Goal: Task Accomplishment & Management: Complete application form

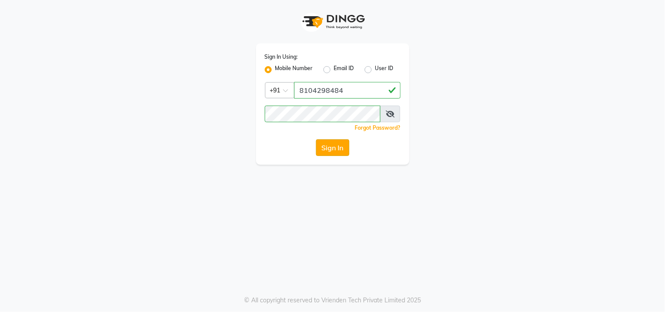
click at [339, 151] on button "Sign In" at bounding box center [332, 147] width 33 height 17
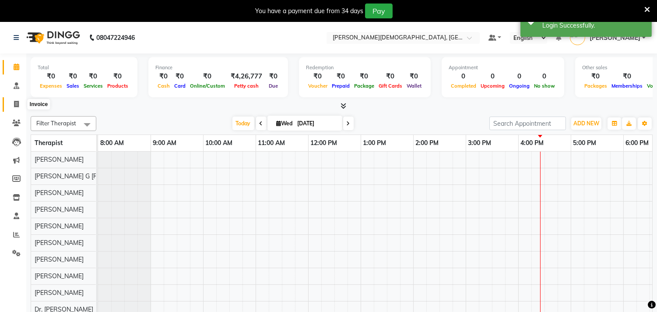
click at [18, 104] on icon at bounding box center [16, 104] width 5 height 7
select select "6810"
select select "service"
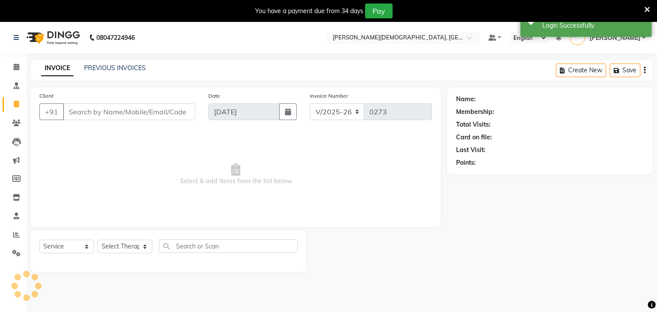
click at [95, 109] on input "Client" at bounding box center [129, 111] width 132 height 17
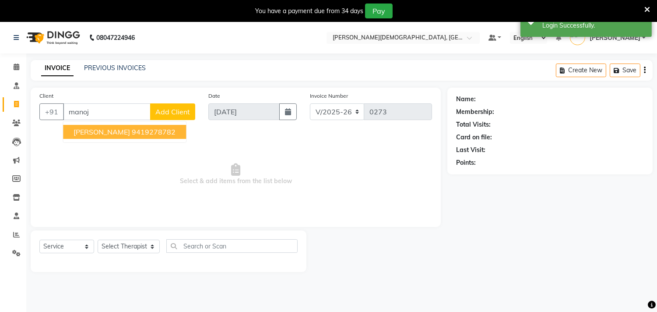
click at [107, 132] on span "Manoj Kumar Sinha" at bounding box center [102, 131] width 57 height 9
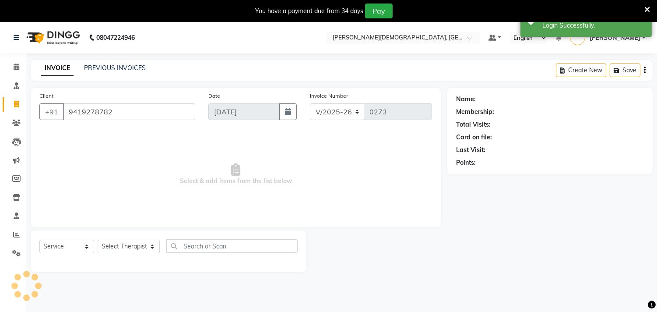
type input "9419278782"
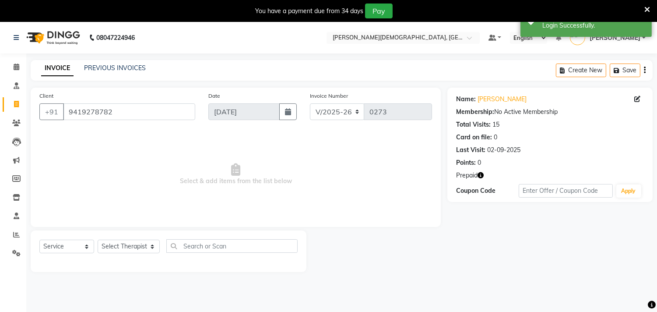
scroll to position [22, 0]
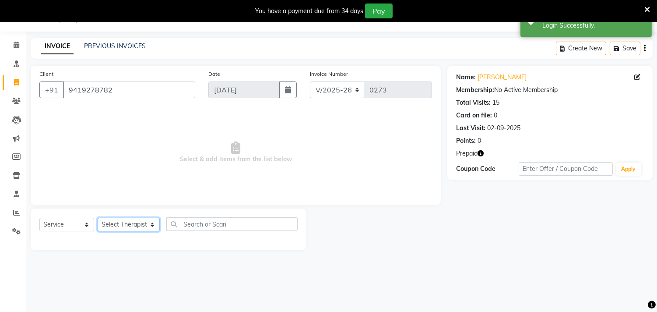
click at [113, 229] on select "Select Therapist Ajith Joseph Amla Amrutha Anita Khatke Anjana Surendra Kalyani…" at bounding box center [129, 225] width 62 height 14
select select "90161"
click at [98, 218] on select "Select Therapist Ajith Joseph Amla Amrutha Anita Khatke Anjana Surendra Kalyani…" at bounding box center [129, 225] width 62 height 14
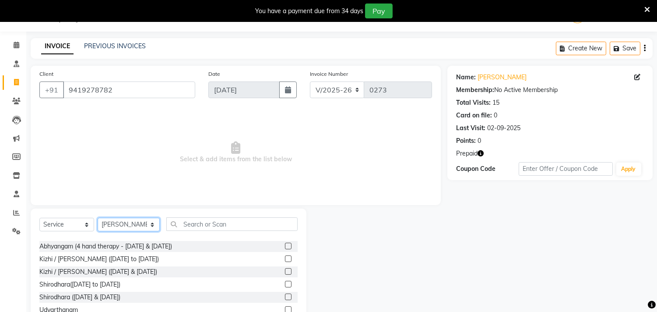
scroll to position [633, 0]
click at [285, 257] on label at bounding box center [288, 258] width 7 height 7
click at [285, 257] on input "checkbox" at bounding box center [288, 259] width 6 height 6
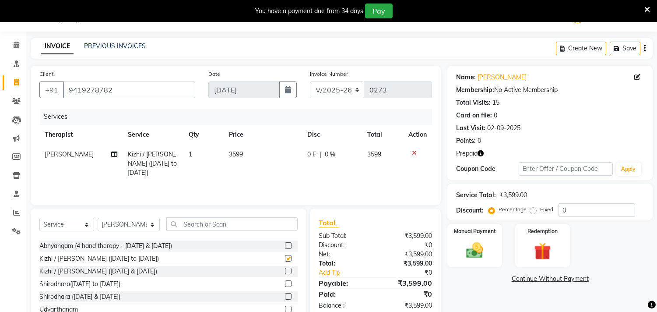
checkbox input "false"
click at [232, 154] on span "3599" at bounding box center [236, 154] width 14 height 8
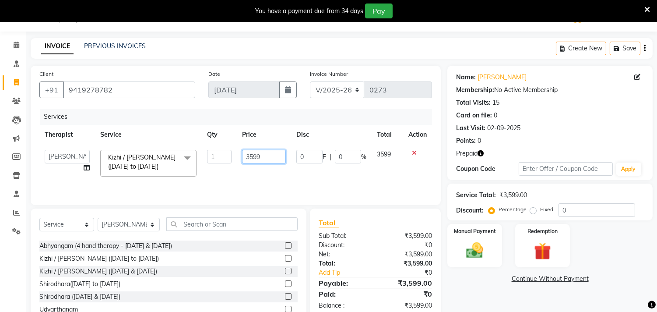
click at [253, 159] on input "3599" at bounding box center [264, 157] width 44 height 14
type input "3199"
click at [258, 175] on td "3199" at bounding box center [264, 163] width 54 height 37
click at [123, 226] on select "Select Therapist Ajith Joseph Amla Amrutha Anita Khatke Anjana Surendra Kalyani…" at bounding box center [129, 225] width 62 height 14
select select "57160"
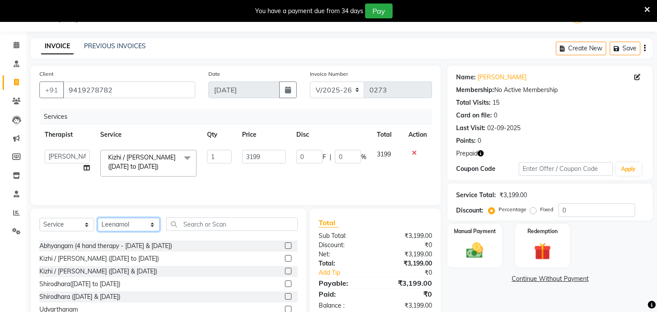
click at [98, 218] on select "Select Therapist Ajith Joseph Amla Amrutha Anita Khatke Anjana Surendra Kalyani…" at bounding box center [129, 225] width 62 height 14
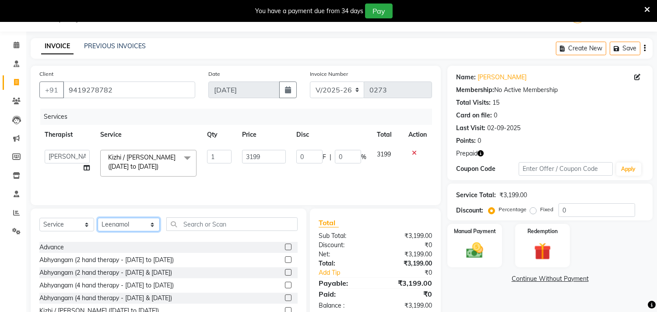
scroll to position [584, 0]
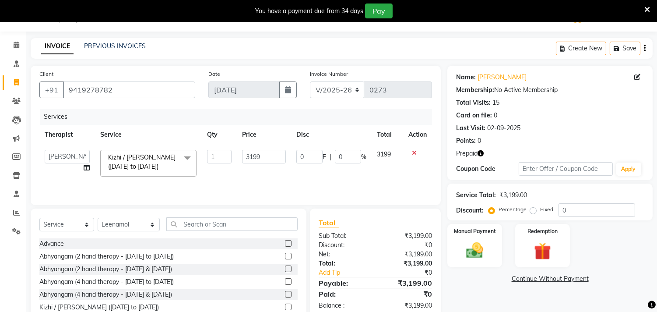
click at [285, 253] on label at bounding box center [288, 256] width 7 height 7
click at [285, 254] on input "checkbox" at bounding box center [288, 257] width 6 height 6
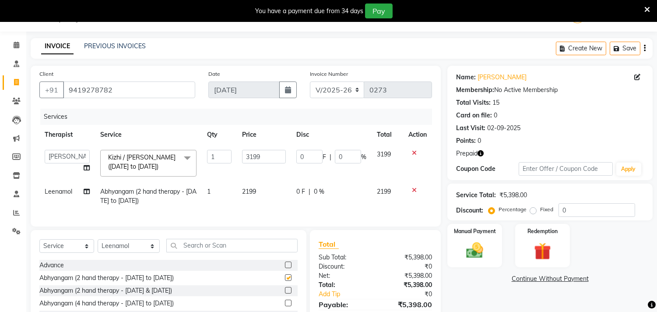
checkbox input "false"
drag, startPoint x: 557, startPoint y: 255, endPoint x: 551, endPoint y: 248, distance: 9.6
click at [557, 254] on div "Redemption" at bounding box center [542, 245] width 57 height 45
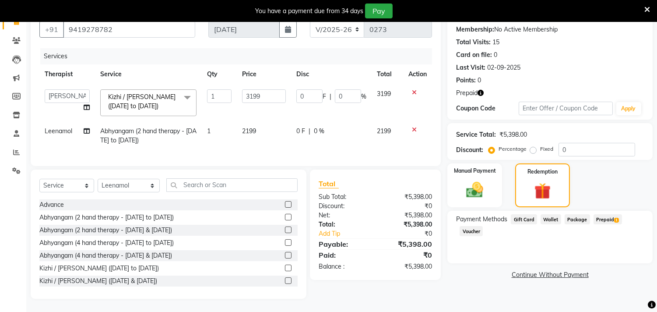
scroll to position [89, 0]
click at [602, 214] on span "Prepaid 1" at bounding box center [608, 219] width 28 height 10
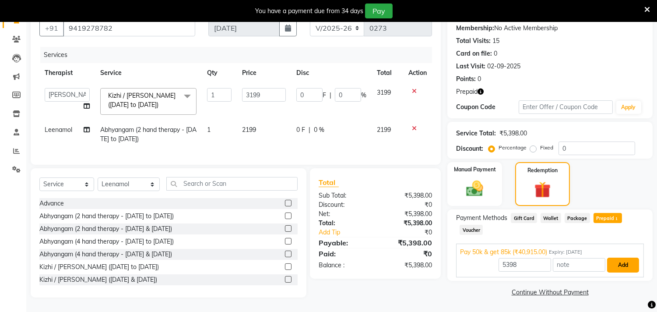
click at [624, 262] on button "Add" at bounding box center [624, 265] width 32 height 15
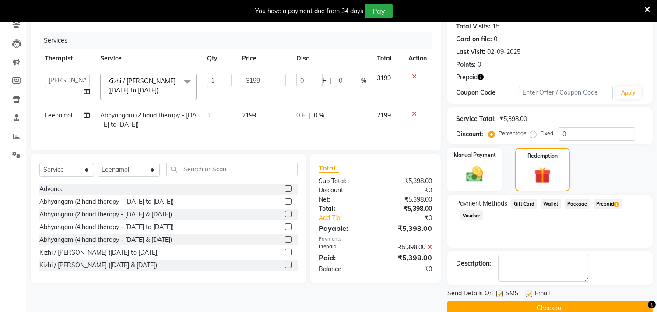
scroll to position [114, 0]
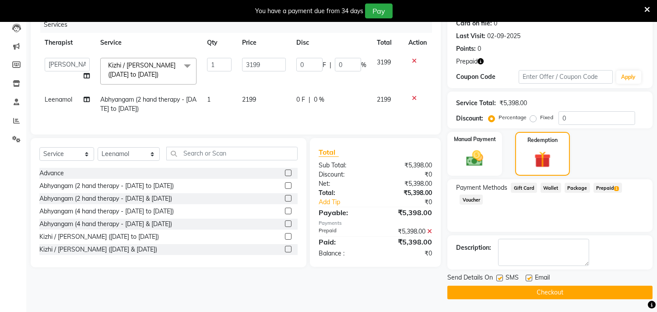
click at [498, 278] on label at bounding box center [500, 278] width 7 height 7
click at [498, 278] on input "checkbox" at bounding box center [500, 279] width 6 height 6
checkbox input "false"
click at [529, 277] on label at bounding box center [529, 278] width 7 height 7
click at [529, 277] on input "checkbox" at bounding box center [529, 279] width 6 height 6
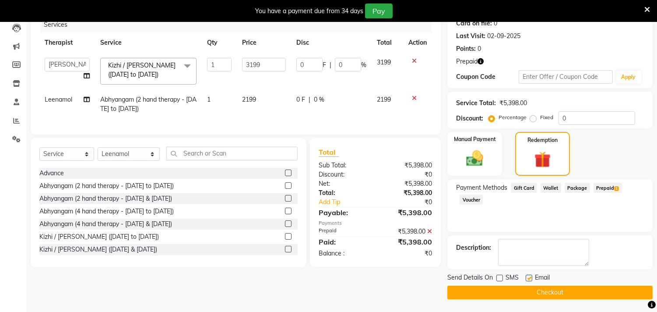
checkbox input "false"
click at [606, 187] on span "Prepaid 1" at bounding box center [608, 188] width 28 height 10
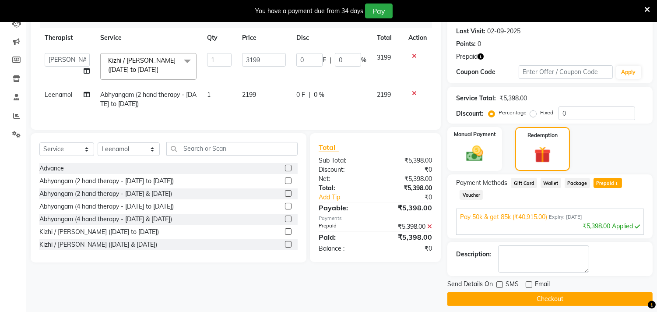
scroll to position [125, 0]
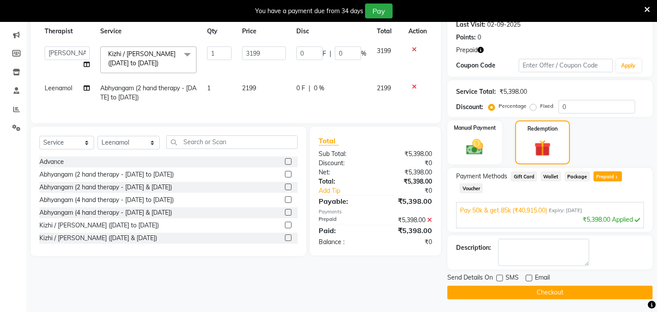
click at [552, 293] on button "Checkout" at bounding box center [550, 293] width 205 height 14
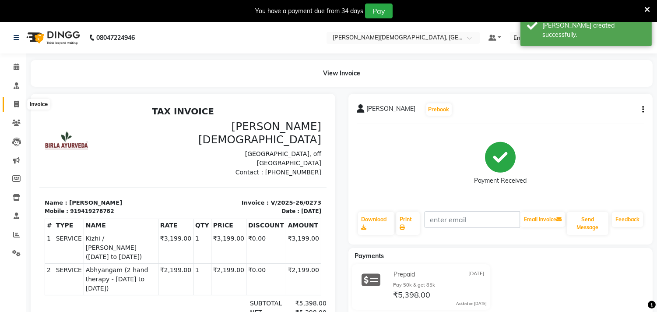
click at [17, 104] on icon at bounding box center [16, 104] width 5 height 7
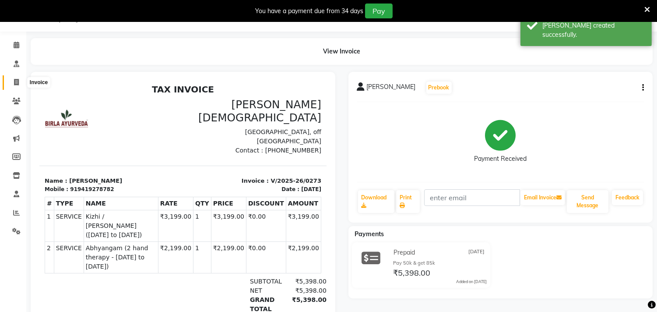
select select "service"
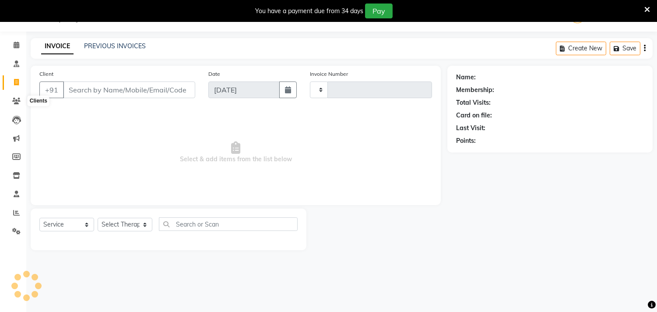
type input "0274"
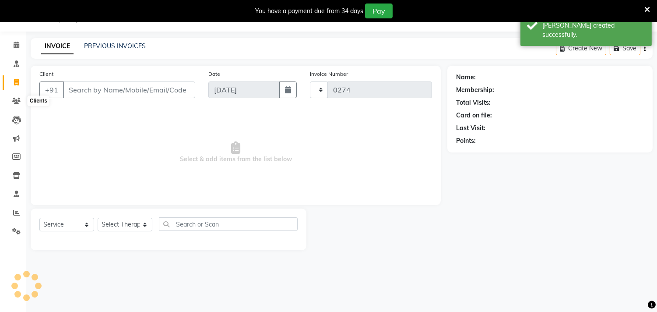
select select "6810"
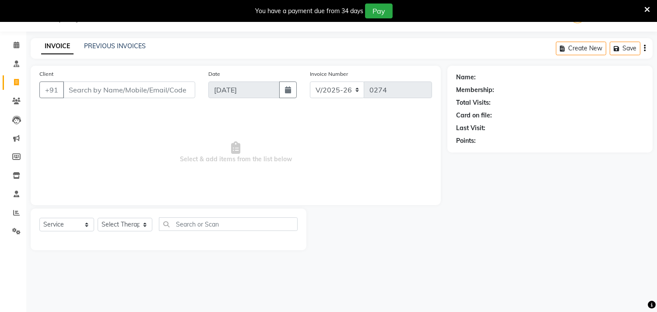
click at [77, 92] on input "Client" at bounding box center [129, 89] width 132 height 17
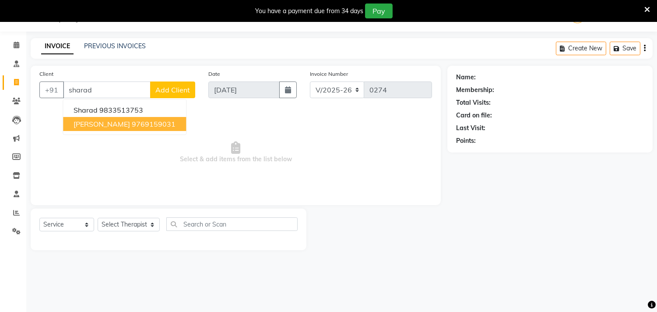
click at [88, 125] on span "[PERSON_NAME]" at bounding box center [102, 124] width 57 height 9
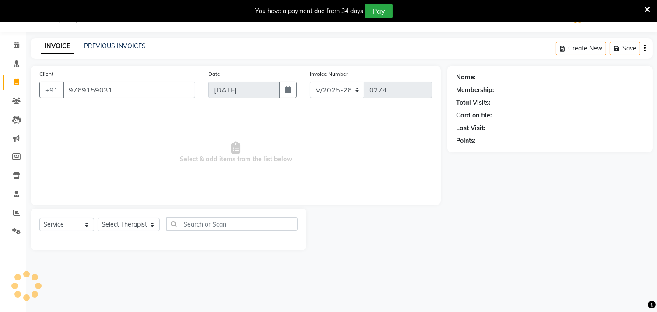
type input "9769159031"
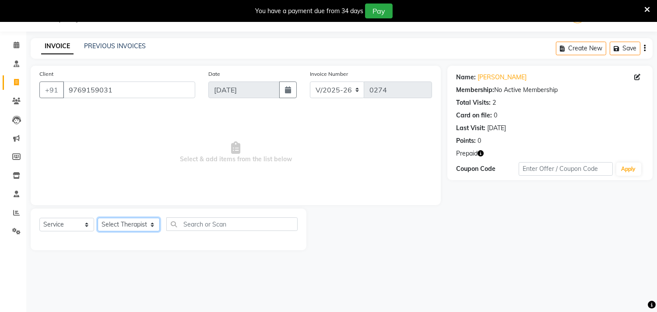
click at [128, 226] on select "Select Therapist Ajith Joseph Amla Amrutha Anita Khatke Anjana Surendra Kalyani…" at bounding box center [129, 225] width 62 height 14
select select "57160"
click at [98, 218] on select "Select Therapist Ajith Joseph Amla Amrutha Anita Khatke Anjana Surendra Kalyani…" at bounding box center [129, 225] width 62 height 14
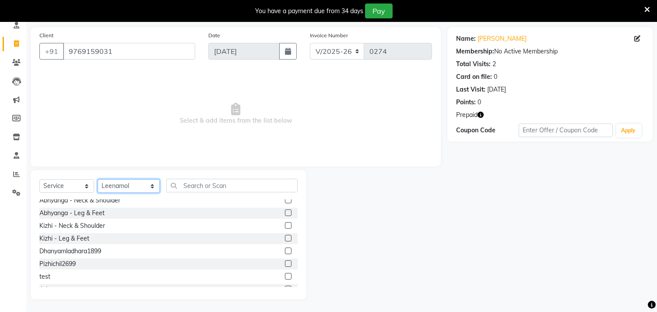
scroll to position [535, 0]
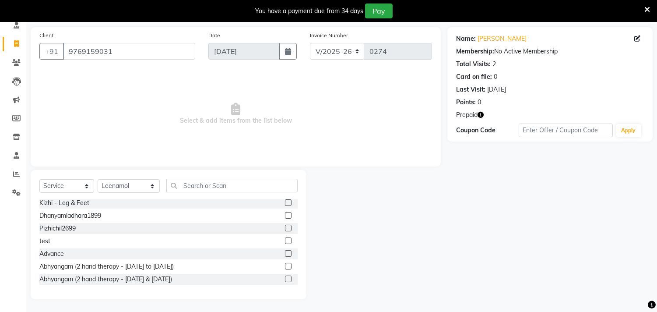
click at [285, 264] on label at bounding box center [288, 266] width 7 height 7
click at [285, 264] on input "checkbox" at bounding box center [288, 267] width 6 height 6
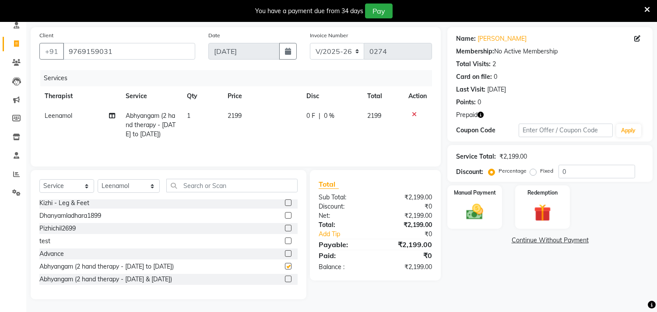
checkbox input "false"
click at [534, 213] on img at bounding box center [542, 213] width 29 height 22
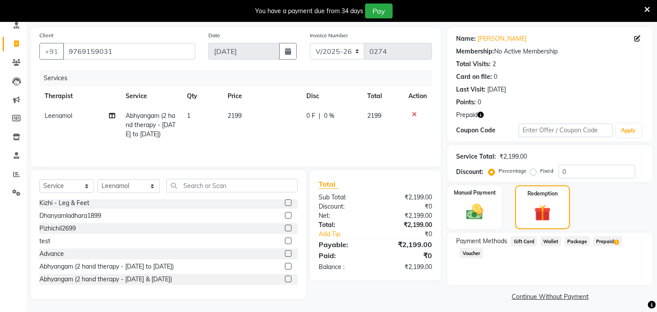
click at [610, 243] on span "Prepaid 1" at bounding box center [608, 241] width 28 height 10
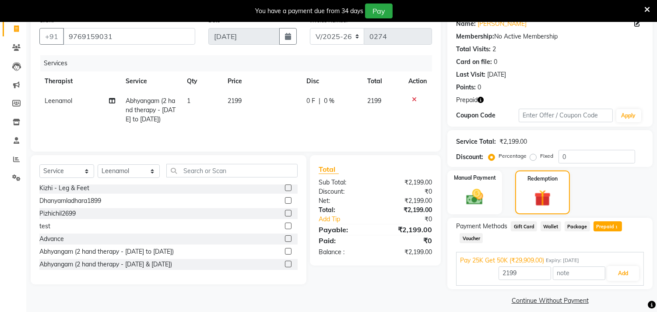
scroll to position [83, 0]
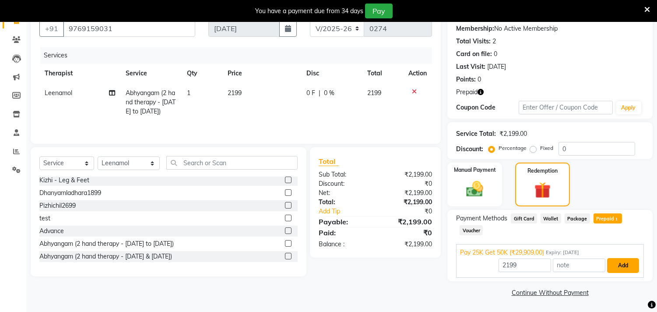
click at [625, 269] on button "Add" at bounding box center [624, 265] width 32 height 15
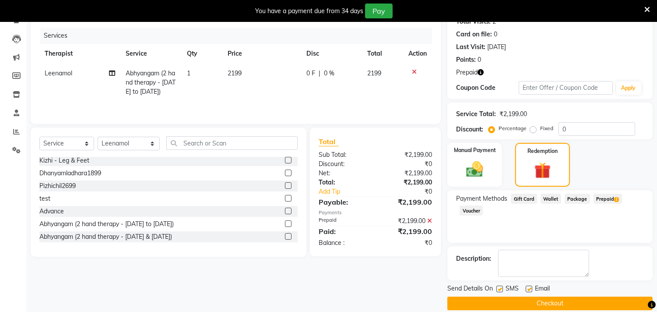
scroll to position [114, 0]
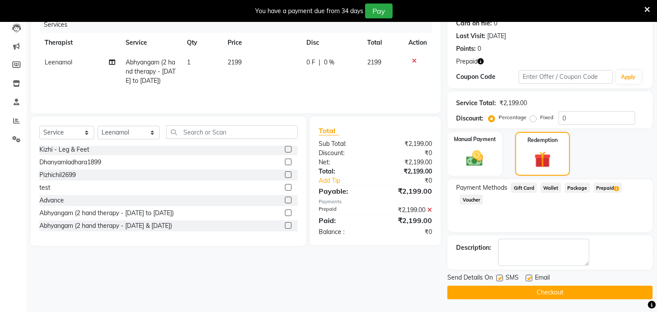
click at [498, 278] on label at bounding box center [500, 278] width 7 height 7
click at [498, 278] on input "checkbox" at bounding box center [500, 279] width 6 height 6
checkbox input "false"
click at [529, 279] on label at bounding box center [529, 278] width 7 height 7
click at [529, 279] on input "checkbox" at bounding box center [529, 279] width 6 height 6
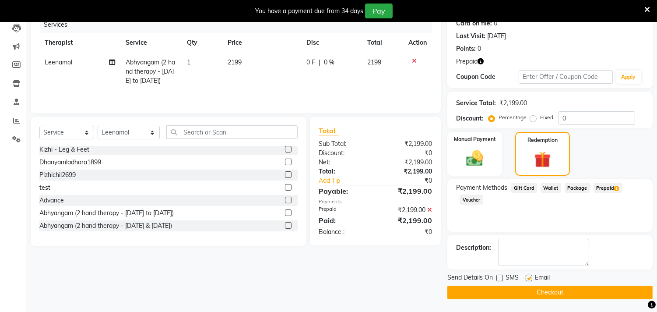
checkbox input "false"
click at [602, 186] on span "Prepaid 1" at bounding box center [608, 188] width 28 height 10
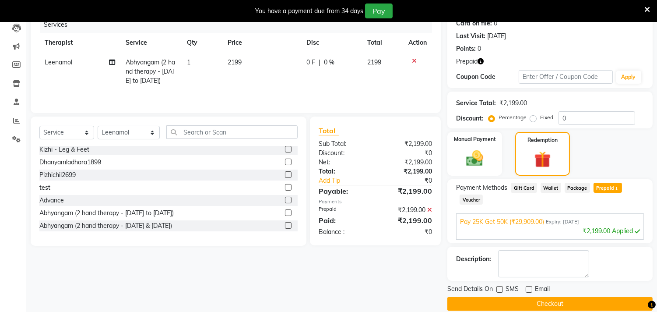
scroll to position [125, 0]
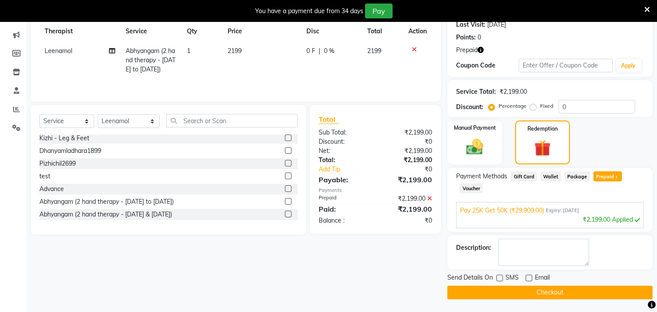
click at [558, 294] on button "Checkout" at bounding box center [550, 293] width 205 height 14
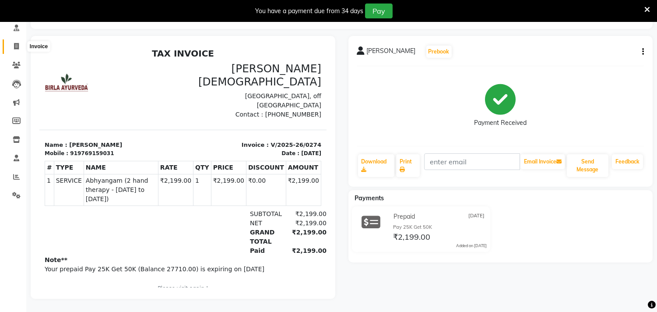
click at [16, 43] on icon at bounding box center [16, 46] width 5 height 7
select select "service"
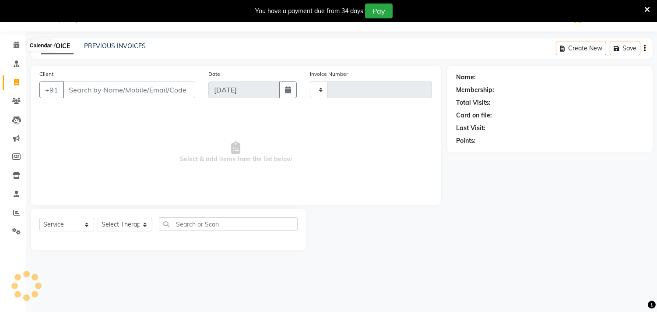
scroll to position [22, 0]
select select "6810"
type input "0275"
click at [95, 88] on input "Client" at bounding box center [129, 89] width 132 height 17
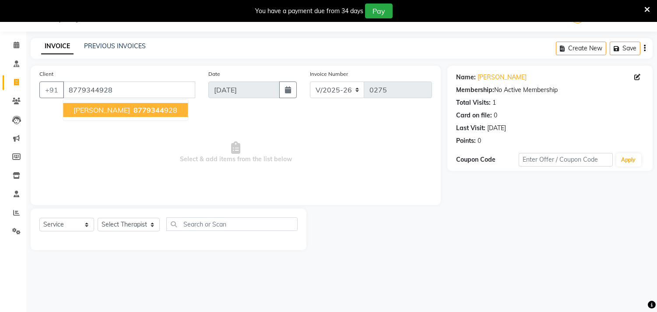
click at [134, 111] on span "8779344" at bounding box center [149, 110] width 31 height 9
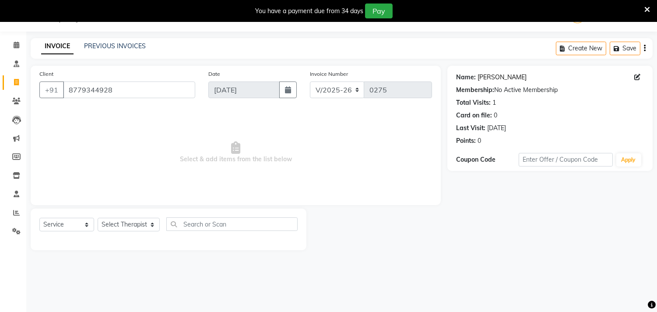
click at [495, 74] on link "Harshwal" at bounding box center [502, 77] width 49 height 9
click at [129, 90] on input "8779344928" at bounding box center [129, 89] width 132 height 17
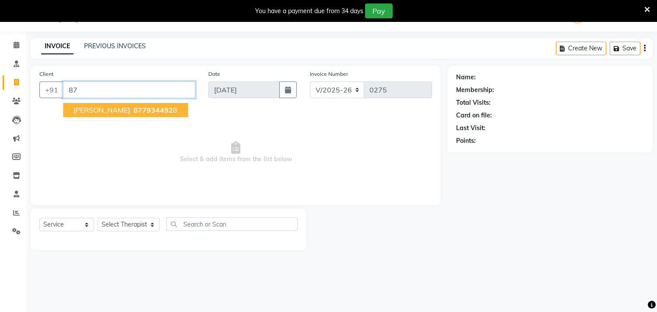
type input "8"
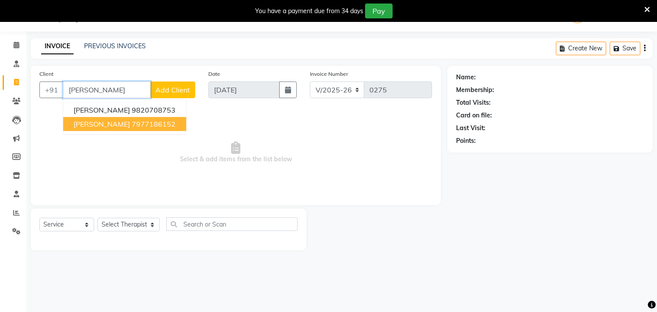
click at [138, 121] on ngb-highlight "7977186152" at bounding box center [154, 124] width 44 height 9
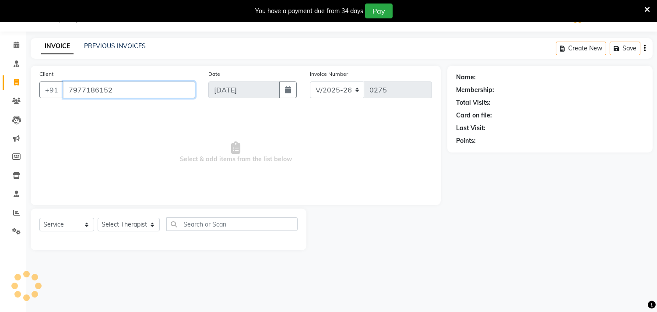
type input "7977186152"
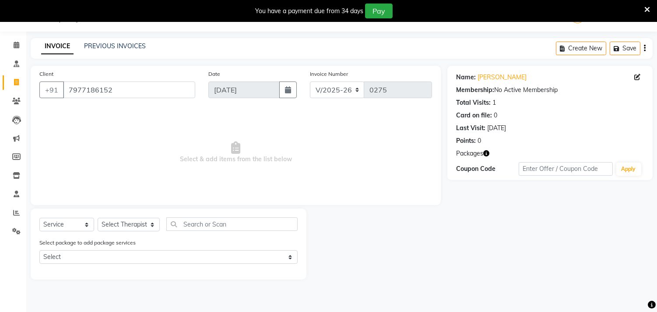
click at [487, 153] on icon "button" at bounding box center [487, 153] width 6 height 6
click at [470, 223] on div "Name: Ravikant Joshi Membership: No Active Membership Total Visits: 1 Card on f…" at bounding box center [554, 173] width 212 height 214
click at [494, 74] on link "Ravikant Joshi" at bounding box center [502, 77] width 49 height 9
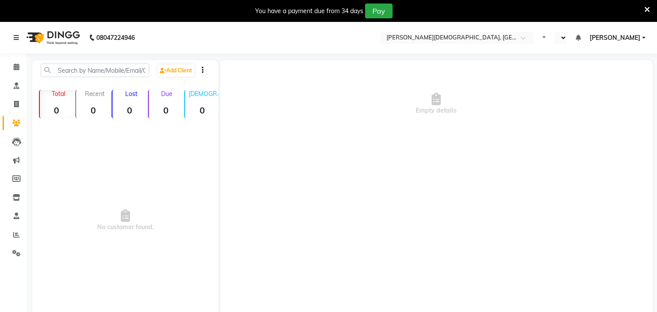
select select "en"
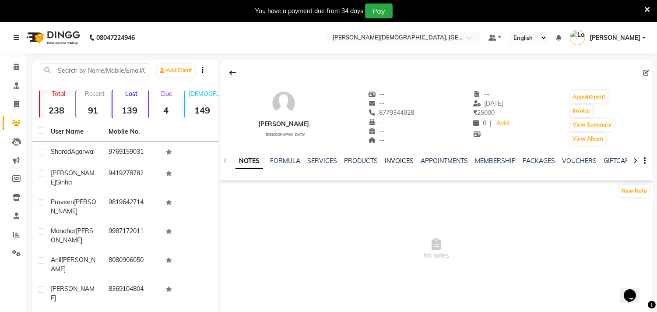
click at [398, 160] on link "INVOICES" at bounding box center [399, 161] width 29 height 8
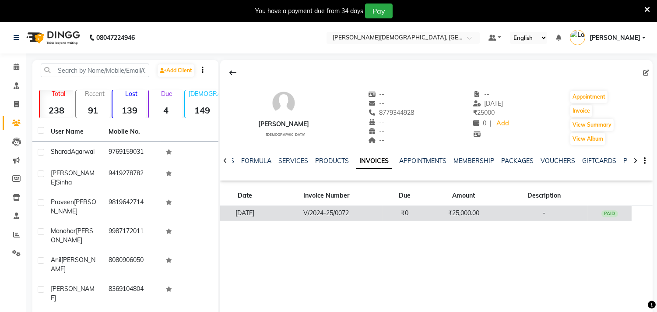
click at [264, 212] on td "25-12-2024" at bounding box center [245, 213] width 50 height 15
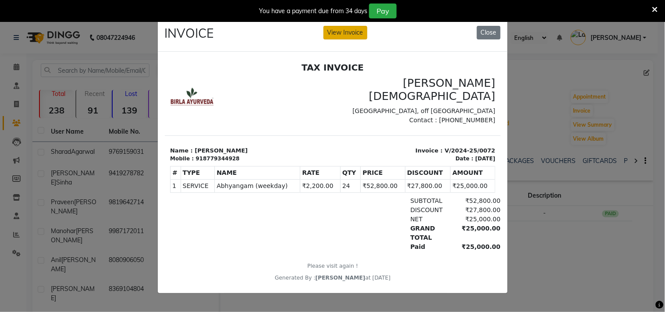
click at [348, 28] on button "View Invoice" at bounding box center [345, 33] width 44 height 14
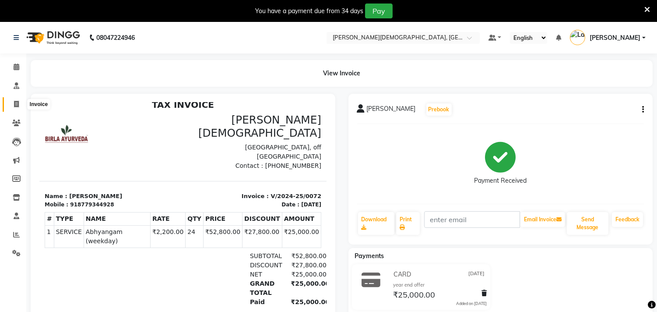
click at [18, 106] on icon at bounding box center [16, 104] width 5 height 7
select select "service"
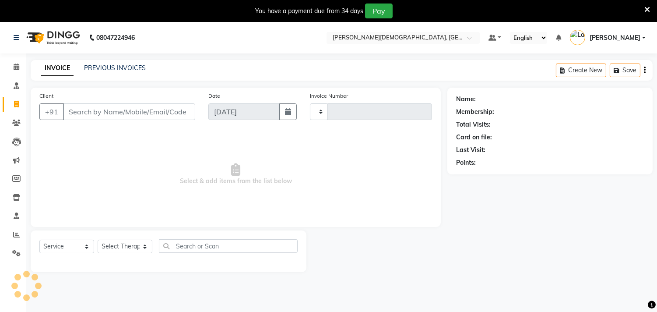
scroll to position [22, 0]
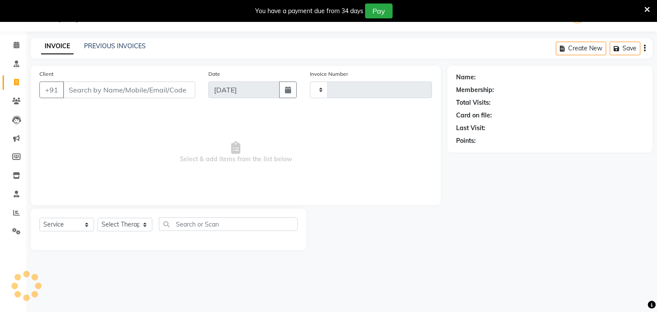
type input "0275"
select select "6810"
click at [82, 89] on input "Client" at bounding box center [129, 89] width 132 height 17
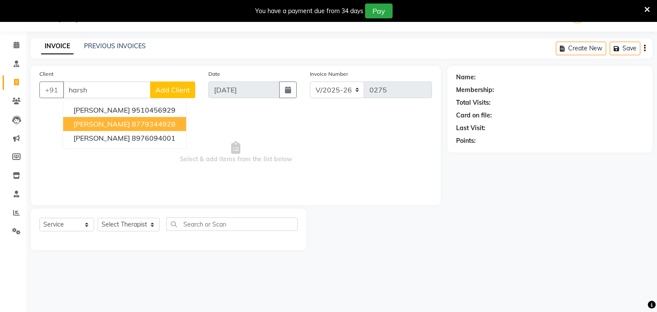
click at [99, 121] on span "Harshwal" at bounding box center [102, 124] width 57 height 9
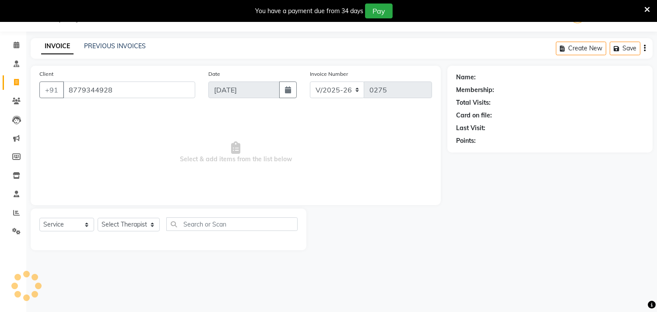
type input "8779344928"
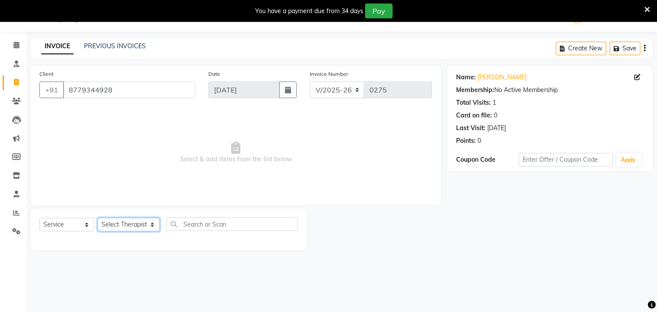
click at [118, 225] on select "Select Therapist Ajith Joseph Amla Amrutha Anita Khatke Anjana Surendra Kalyani…" at bounding box center [129, 225] width 62 height 14
select select "88769"
click at [98, 218] on select "Select Therapist Ajith Joseph Amla Amrutha Anita Khatke Anjana Surendra Kalyani…" at bounding box center [129, 225] width 62 height 14
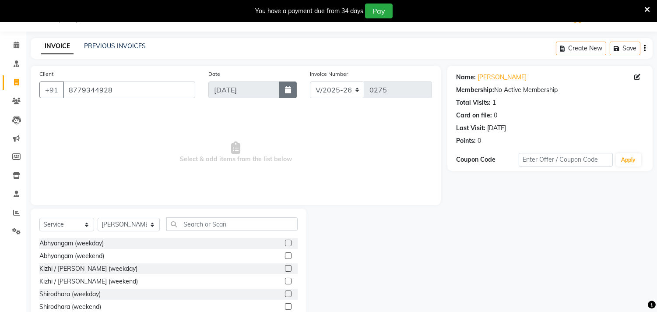
click at [289, 94] on button "button" at bounding box center [288, 89] width 18 height 17
select select "9"
select select "2025"
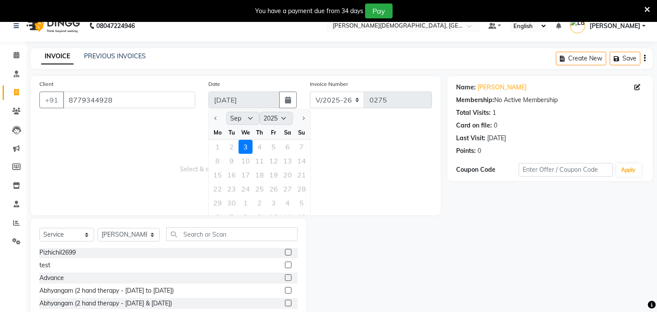
scroll to position [584, 0]
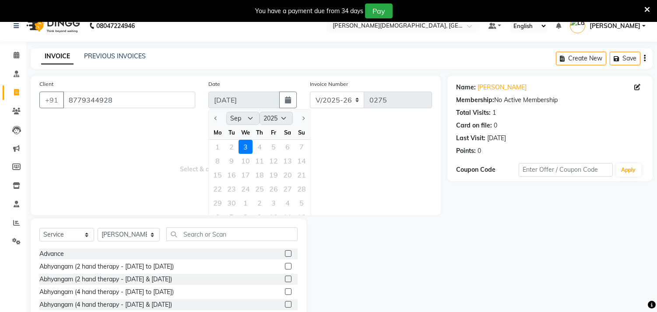
click at [285, 265] on label at bounding box center [288, 266] width 7 height 7
click at [285, 265] on input "checkbox" at bounding box center [288, 267] width 6 height 6
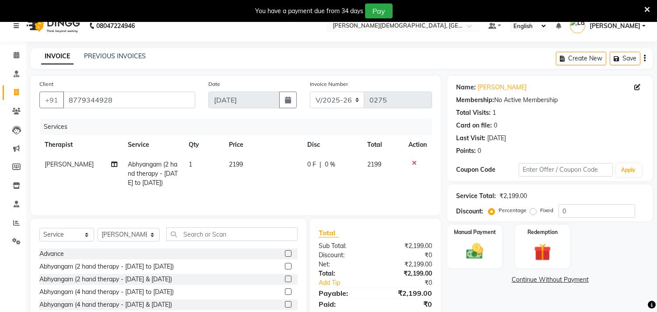
checkbox input "false"
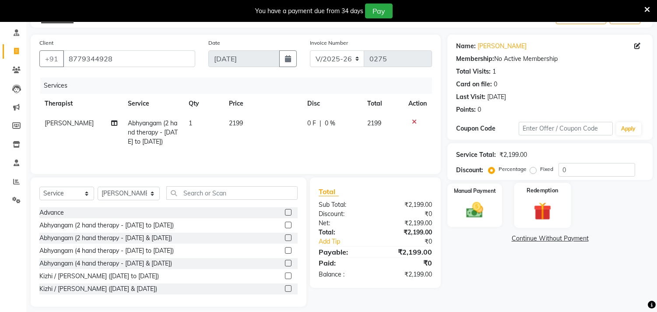
scroll to position [62, 0]
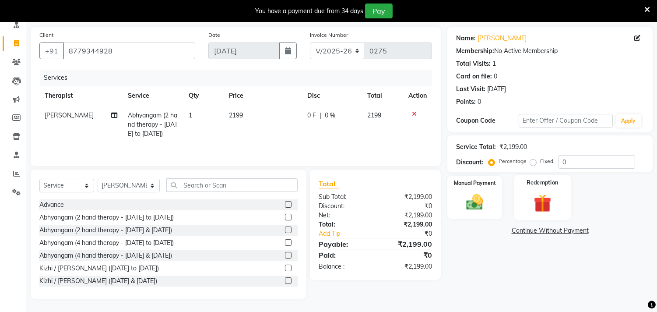
click at [543, 195] on img at bounding box center [542, 203] width 29 height 22
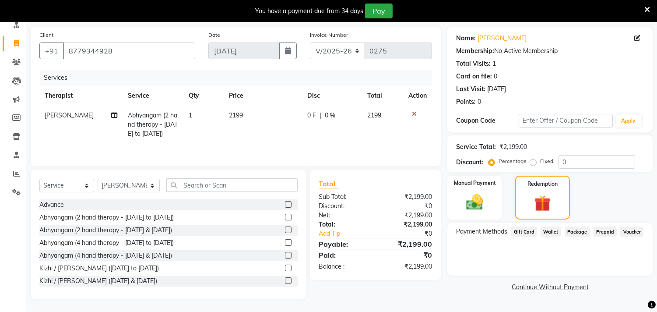
click at [603, 230] on span "Prepaid" at bounding box center [606, 231] width 24 height 10
click at [491, 38] on link "Harshwal" at bounding box center [502, 38] width 49 height 9
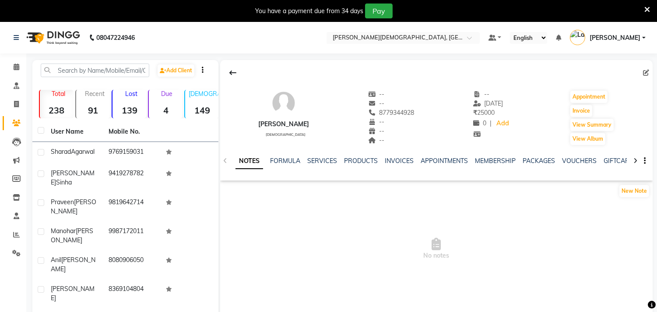
click at [320, 215] on span "No notes" at bounding box center [436, 249] width 433 height 88
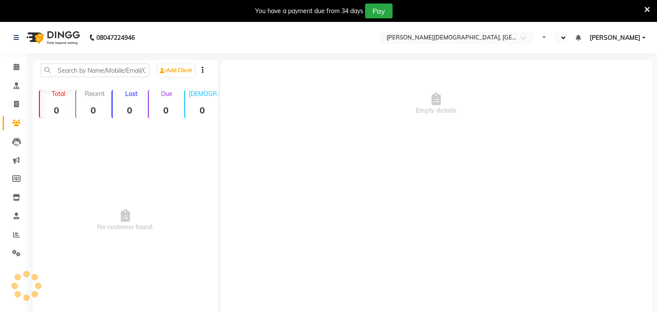
select select "en"
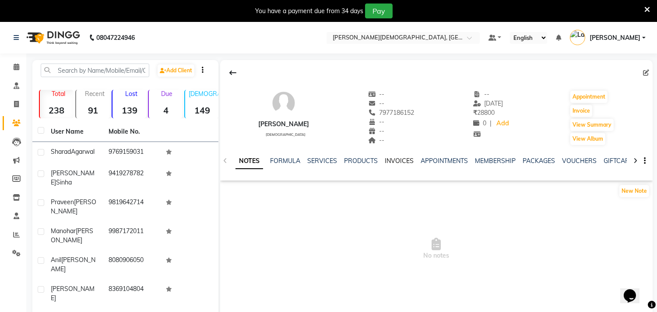
click at [395, 161] on link "INVOICES" at bounding box center [399, 161] width 29 height 8
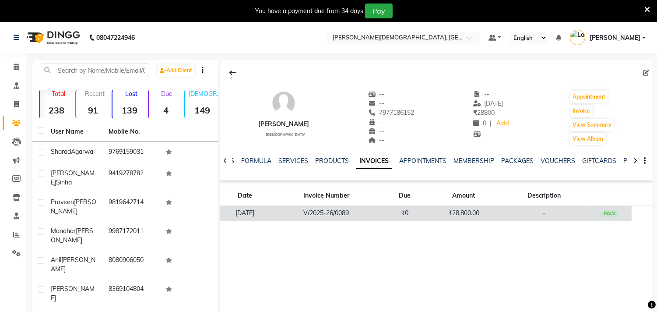
click at [258, 212] on td "13-06-2025" at bounding box center [245, 213] width 50 height 15
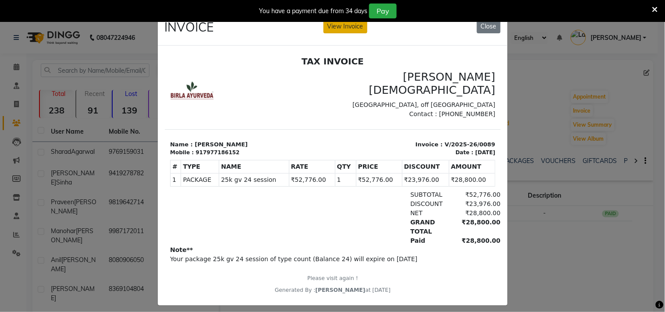
click at [352, 32] on button "View Invoice" at bounding box center [345, 27] width 44 height 14
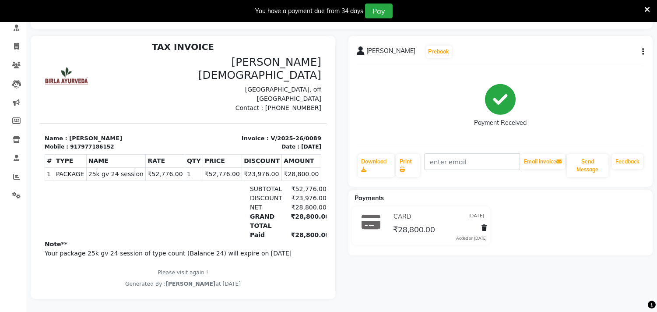
scroll to position [64, 0]
click at [12, 42] on span at bounding box center [16, 47] width 15 height 10
select select "service"
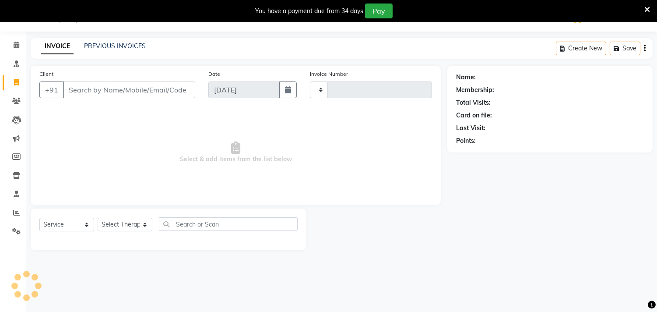
scroll to position [22, 0]
type input "0275"
select select "6810"
click at [89, 87] on input "Client" at bounding box center [129, 89] width 132 height 17
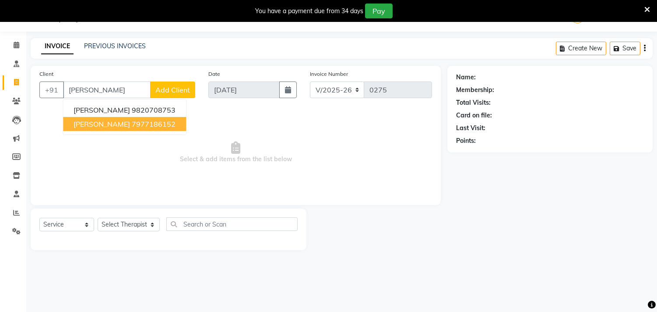
click at [103, 120] on span "Ravikant Joshi" at bounding box center [102, 124] width 57 height 9
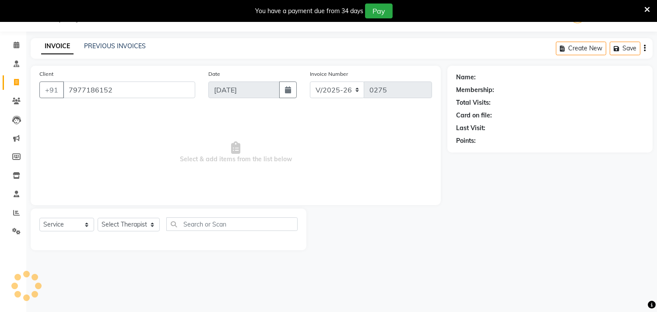
type input "7977186152"
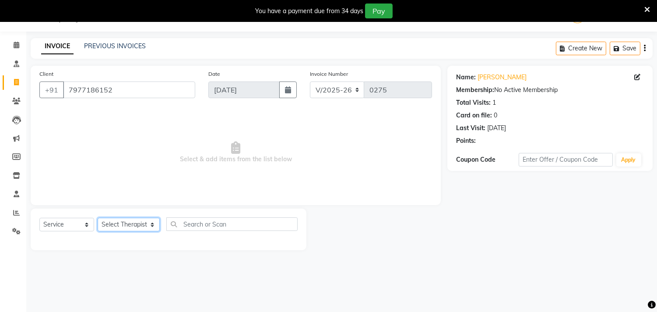
click at [132, 225] on select "Select Therapist Ajith Joseph Amla Amrutha Anita Khatke Anjana Surendra Kalyani…" at bounding box center [129, 225] width 62 height 14
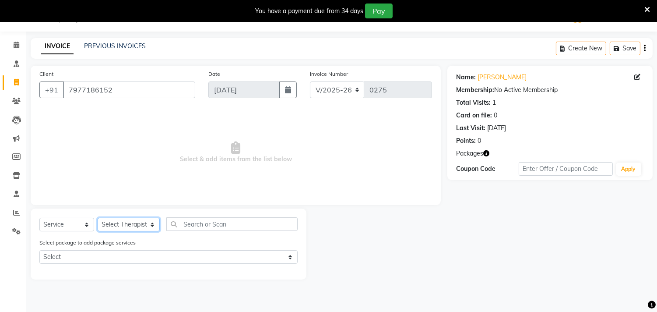
select select "57159"
click at [98, 218] on select "Select Therapist Ajith Joseph Amla Amrutha Anita Khatke Anjana Surendra Kalyani…" at bounding box center [129, 225] width 62 height 14
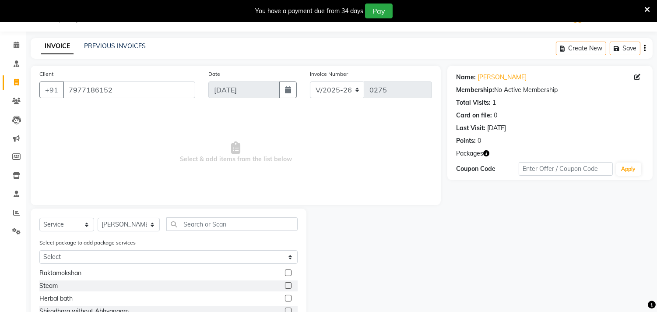
click at [285, 272] on label at bounding box center [288, 272] width 7 height 7
click at [285, 272] on input "checkbox" at bounding box center [288, 273] width 6 height 6
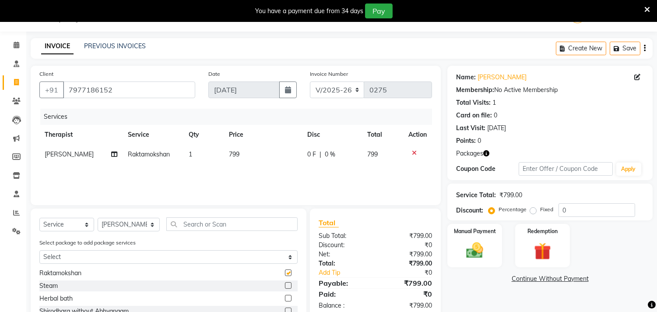
checkbox input "false"
click at [548, 251] on img at bounding box center [542, 251] width 29 height 22
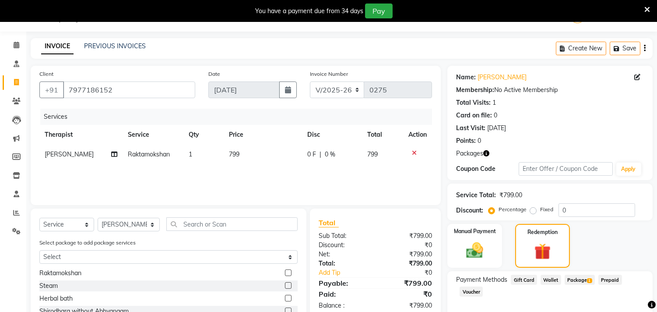
click at [578, 280] on span "Package 1" at bounding box center [580, 280] width 30 height 10
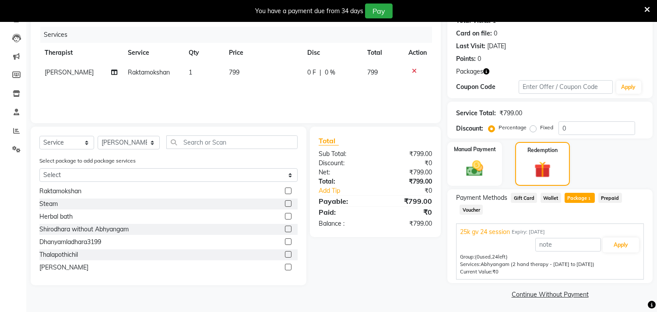
scroll to position [106, 0]
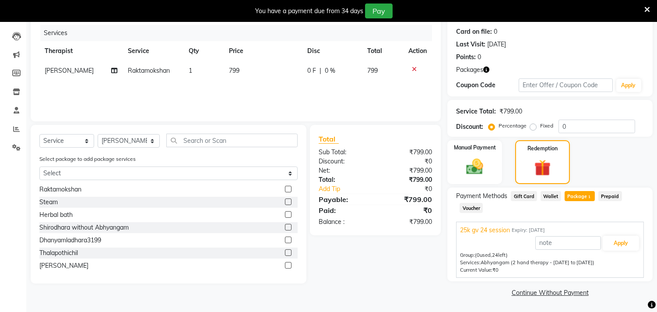
click at [414, 68] on icon at bounding box center [414, 69] width 5 height 6
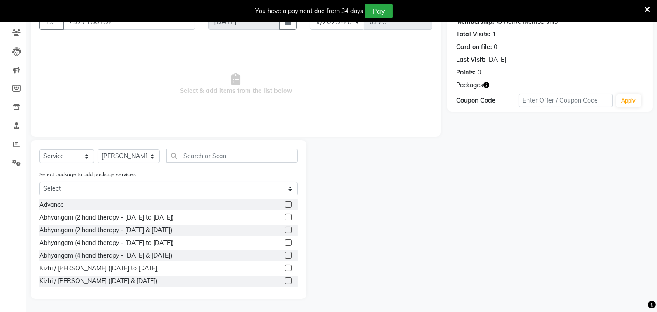
scroll to position [535, 0]
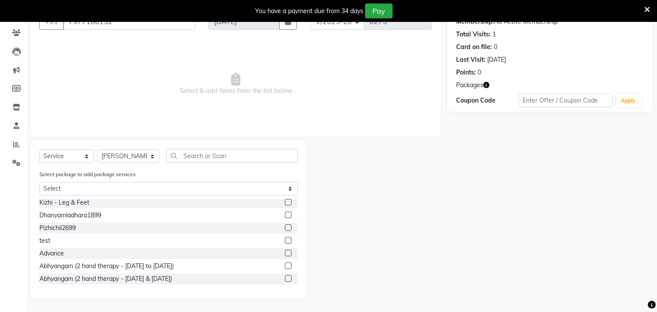
click at [285, 265] on label at bounding box center [288, 265] width 7 height 7
click at [285, 265] on input "checkbox" at bounding box center [288, 266] width 6 height 6
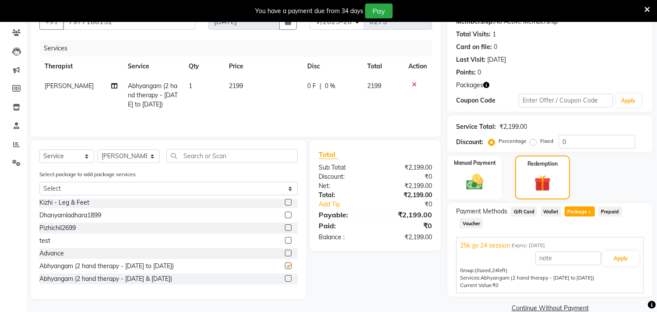
checkbox input "false"
click at [619, 258] on button "Apply" at bounding box center [621, 258] width 36 height 15
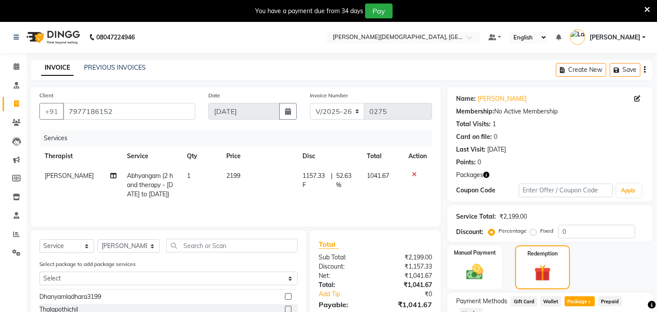
scroll to position [0, 0]
click at [14, 103] on icon at bounding box center [16, 104] width 5 height 7
select select "service"
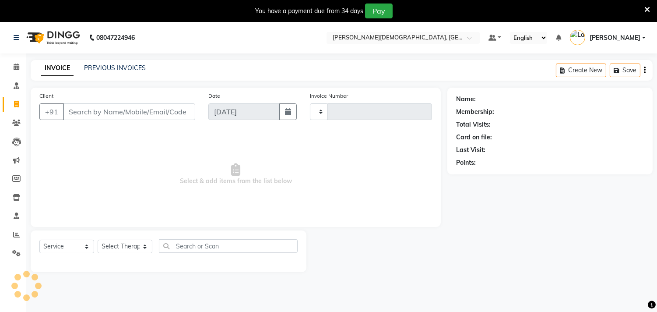
scroll to position [22, 0]
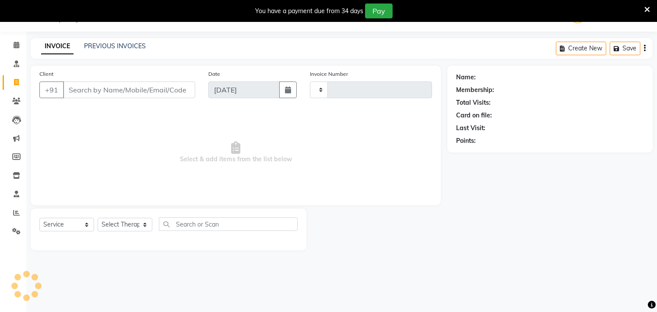
type input "0275"
select select "6810"
click at [84, 91] on input "Client" at bounding box center [129, 89] width 132 height 17
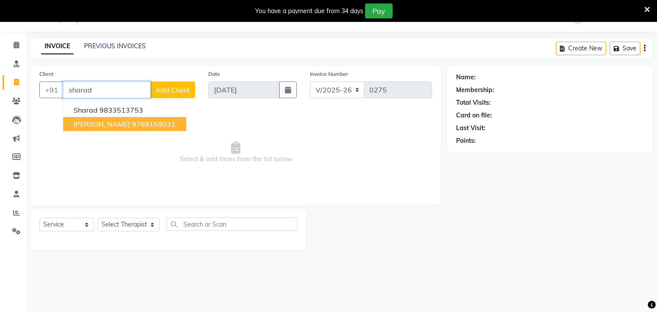
click at [98, 124] on span "[PERSON_NAME]" at bounding box center [102, 124] width 57 height 9
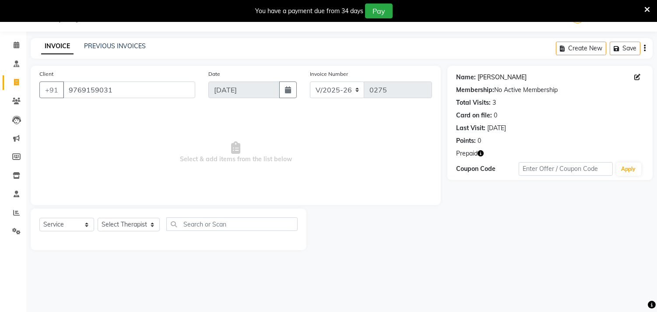
click at [505, 74] on link "[PERSON_NAME]" at bounding box center [502, 77] width 49 height 9
click at [122, 88] on input "9769159031" at bounding box center [129, 89] width 132 height 17
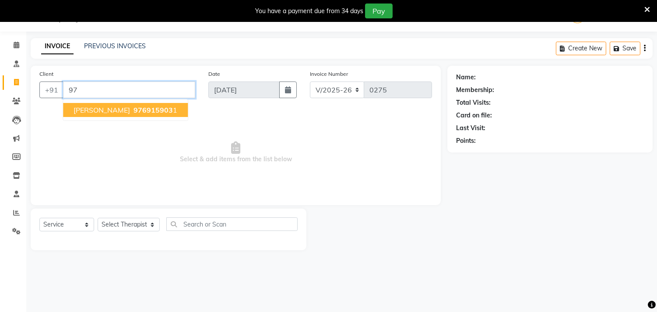
type input "9"
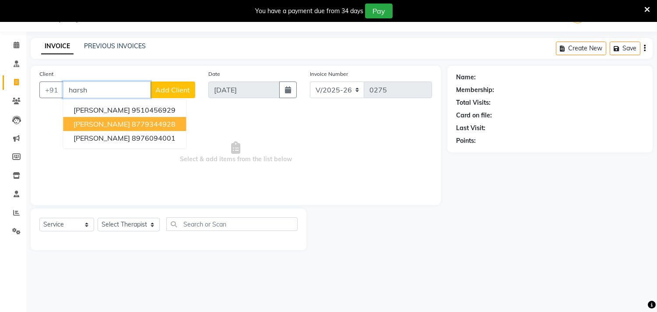
click at [132, 123] on ngb-highlight "8779344928" at bounding box center [154, 124] width 44 height 9
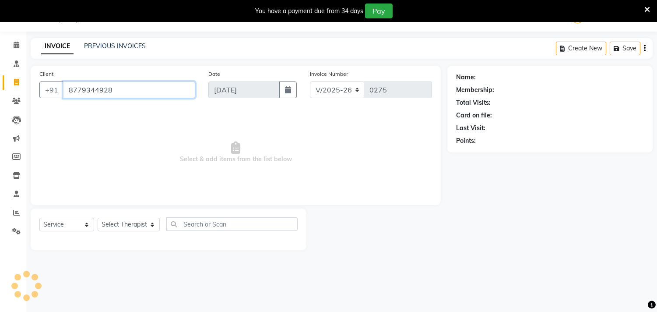
type input "8779344928"
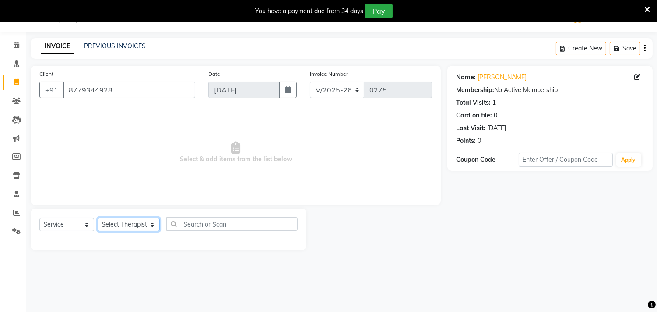
click at [125, 228] on select "Select Therapist Ajith Joseph Amla Amrutha Anita Khatke Anjana Surendra Kalyani…" at bounding box center [129, 225] width 62 height 14
select select "90161"
click at [98, 218] on select "Select Therapist Ajith Joseph Amla Amrutha Anita Khatke Anjana Surendra Kalyani…" at bounding box center [129, 225] width 62 height 14
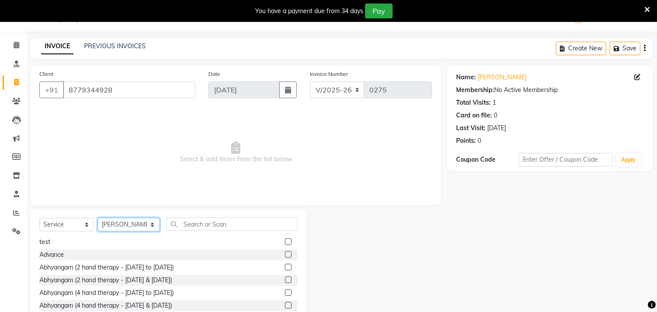
scroll to position [584, 0]
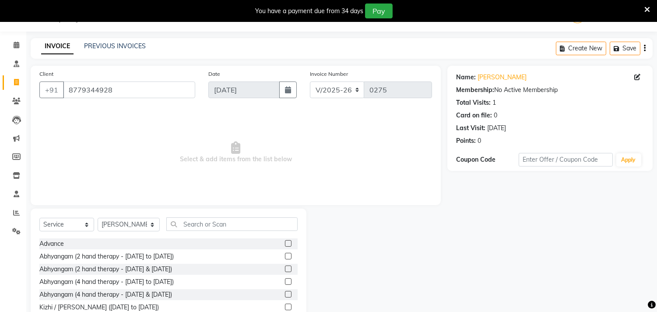
click at [285, 257] on label at bounding box center [288, 256] width 7 height 7
click at [285, 257] on input "checkbox" at bounding box center [288, 257] width 6 height 6
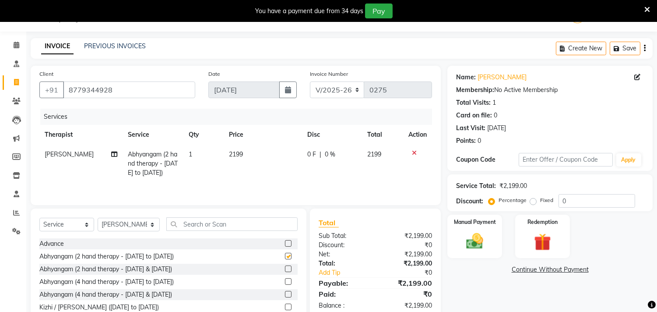
checkbox input "false"
click at [551, 240] on img at bounding box center [542, 242] width 29 height 22
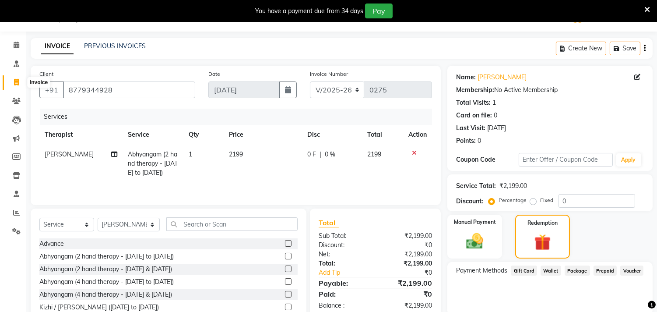
click at [18, 78] on span at bounding box center [16, 83] width 15 height 10
select select "service"
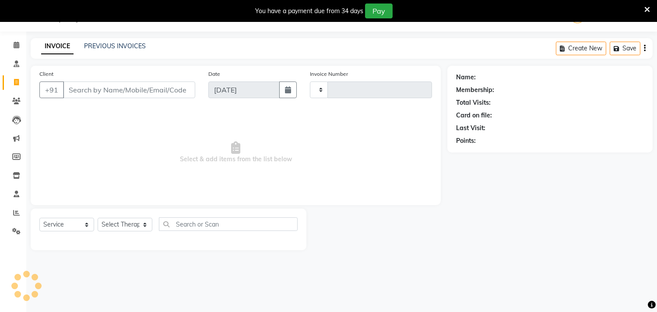
type input "0275"
select select "6810"
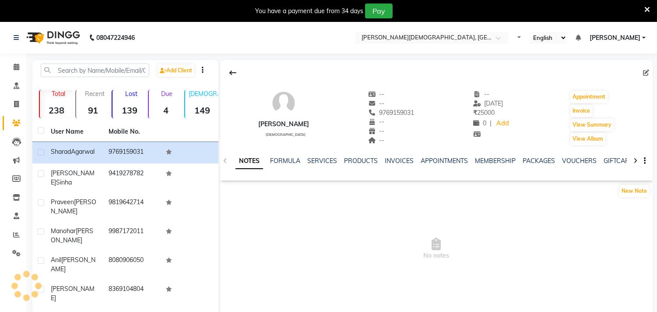
select select "en"
click at [392, 163] on link "INVOICES" at bounding box center [399, 161] width 29 height 8
